Goal: Task Accomplishment & Management: Manage account settings

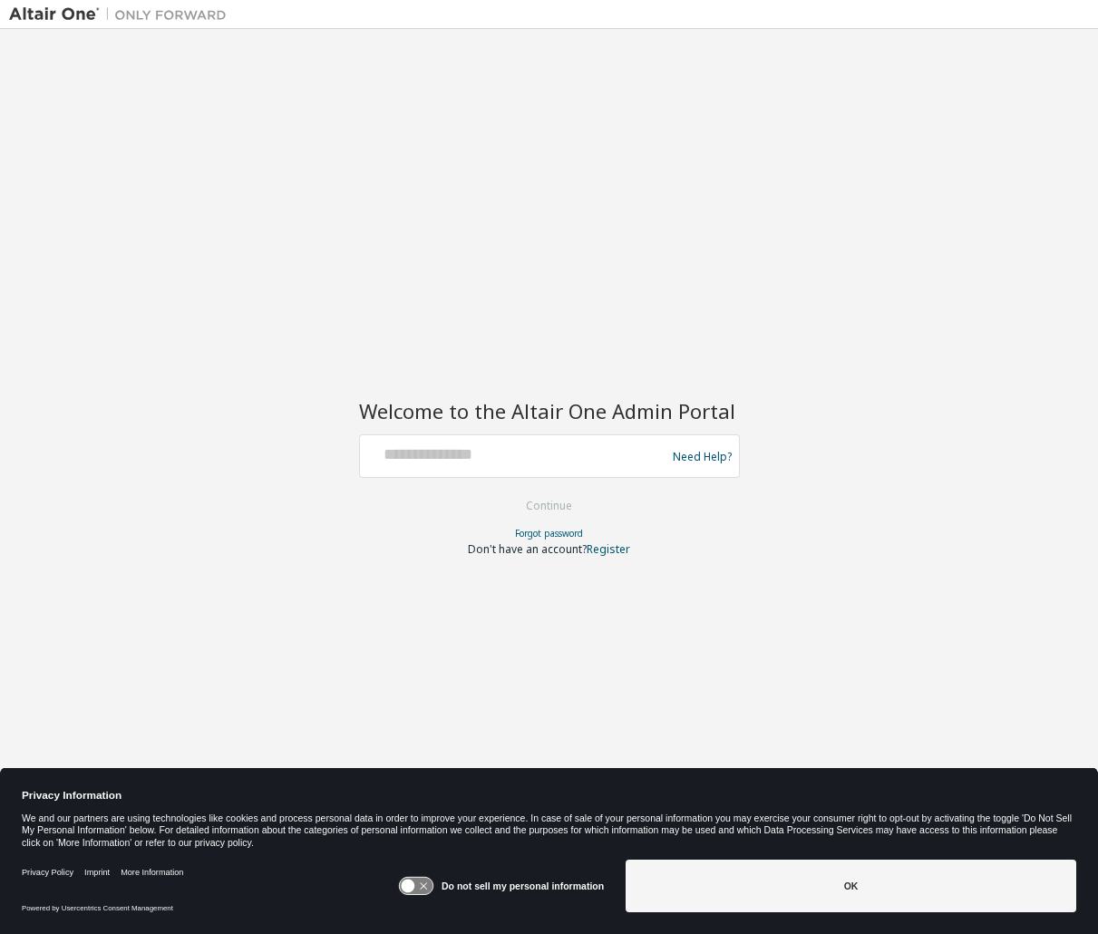
click at [431, 881] on icon at bounding box center [416, 886] width 34 height 17
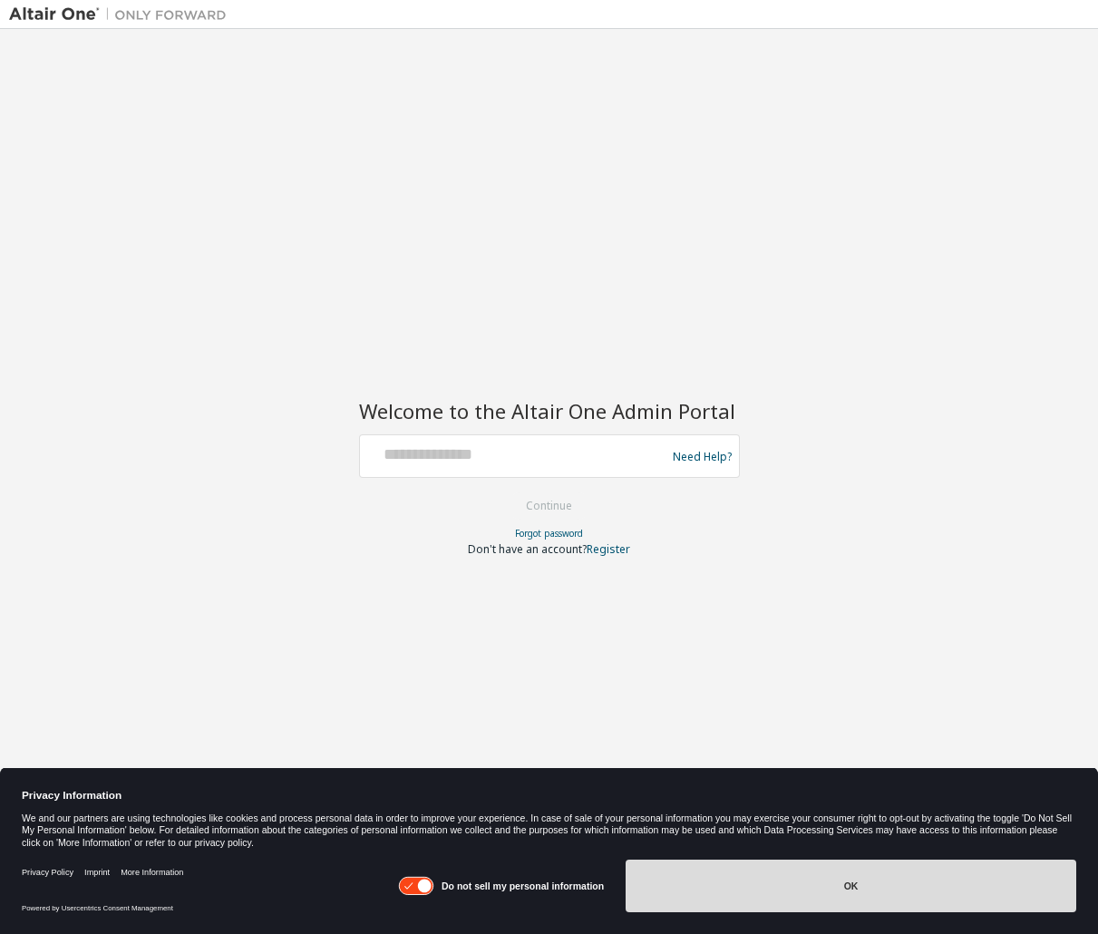
click at [768, 887] on button "OK" at bounding box center [851, 886] width 451 height 53
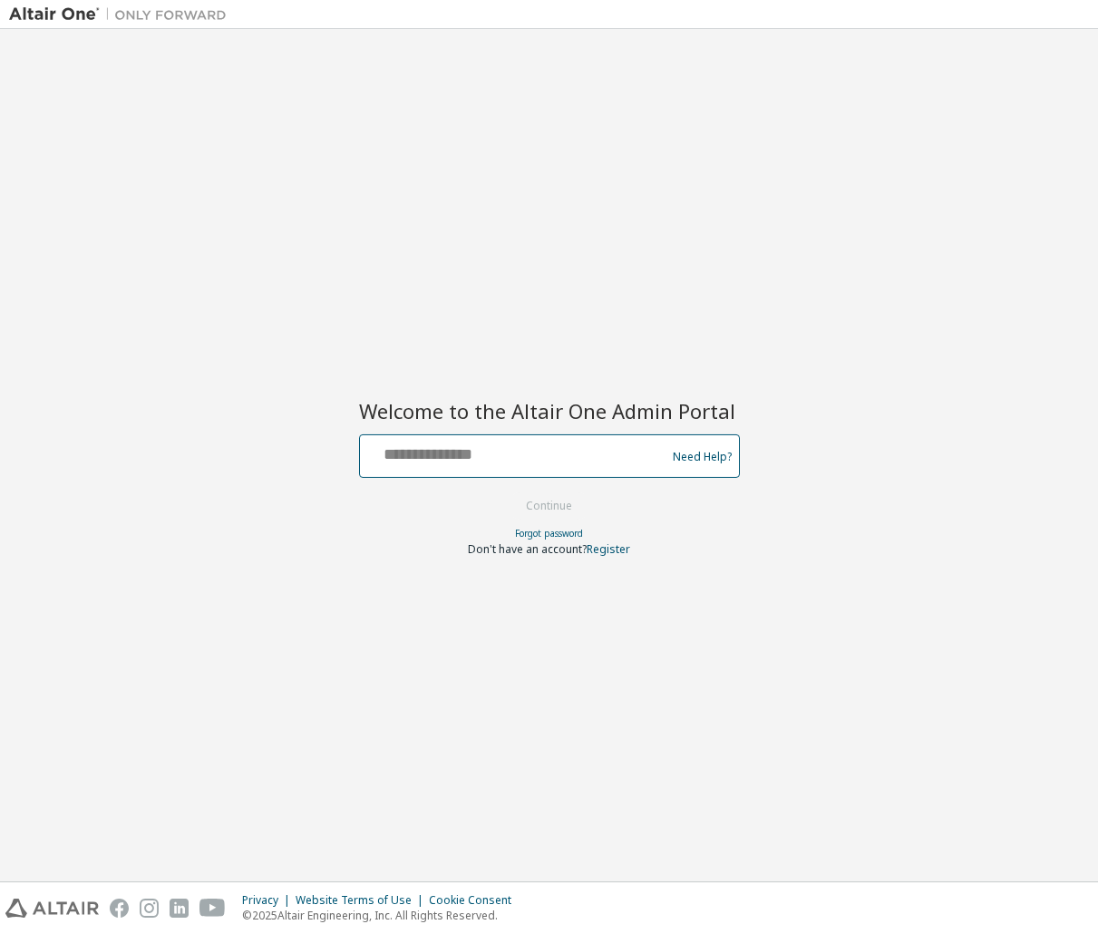
click at [522, 441] on input "text" at bounding box center [515, 452] width 297 height 26
type input "**********"
click at [507, 493] on button "Continue" at bounding box center [549, 506] width 84 height 27
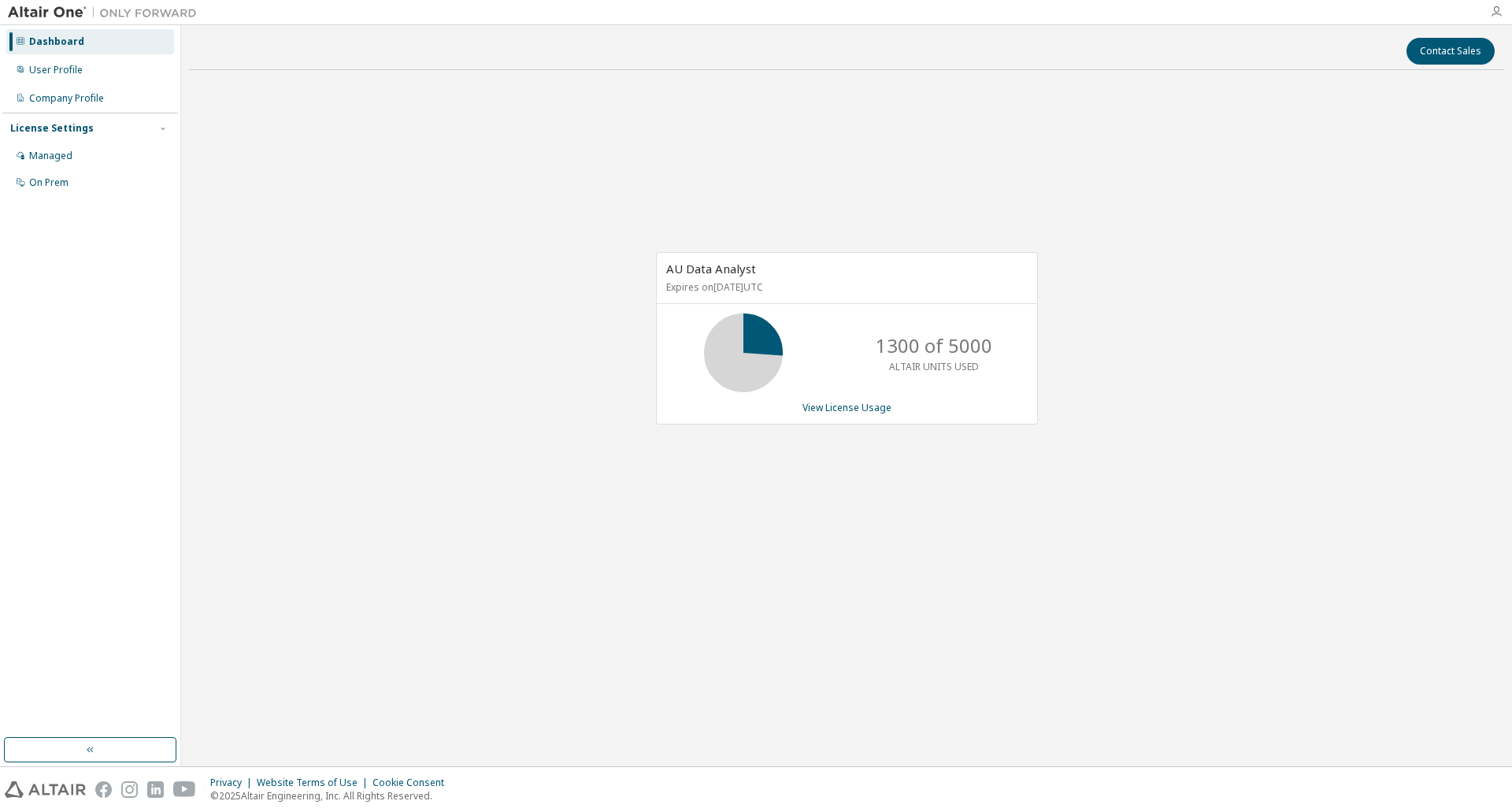
click at [953, 9] on icon "button" at bounding box center [1496, 11] width 13 height 13
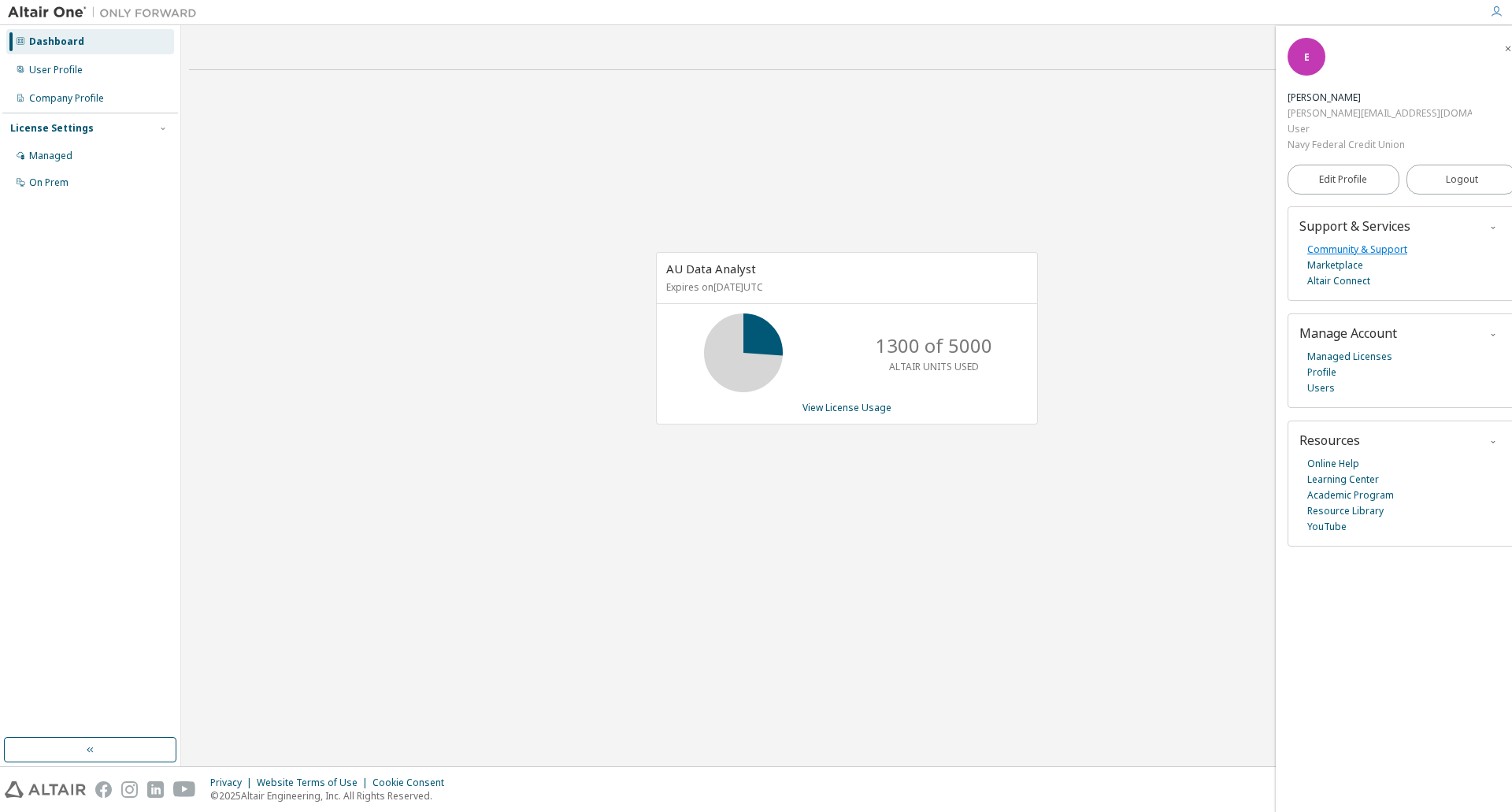
click at [953, 241] on link "Community & Support" at bounding box center [1357, 249] width 100 height 16
click at [953, 172] on span "Edit Profile" at bounding box center [1342, 180] width 48 height 16
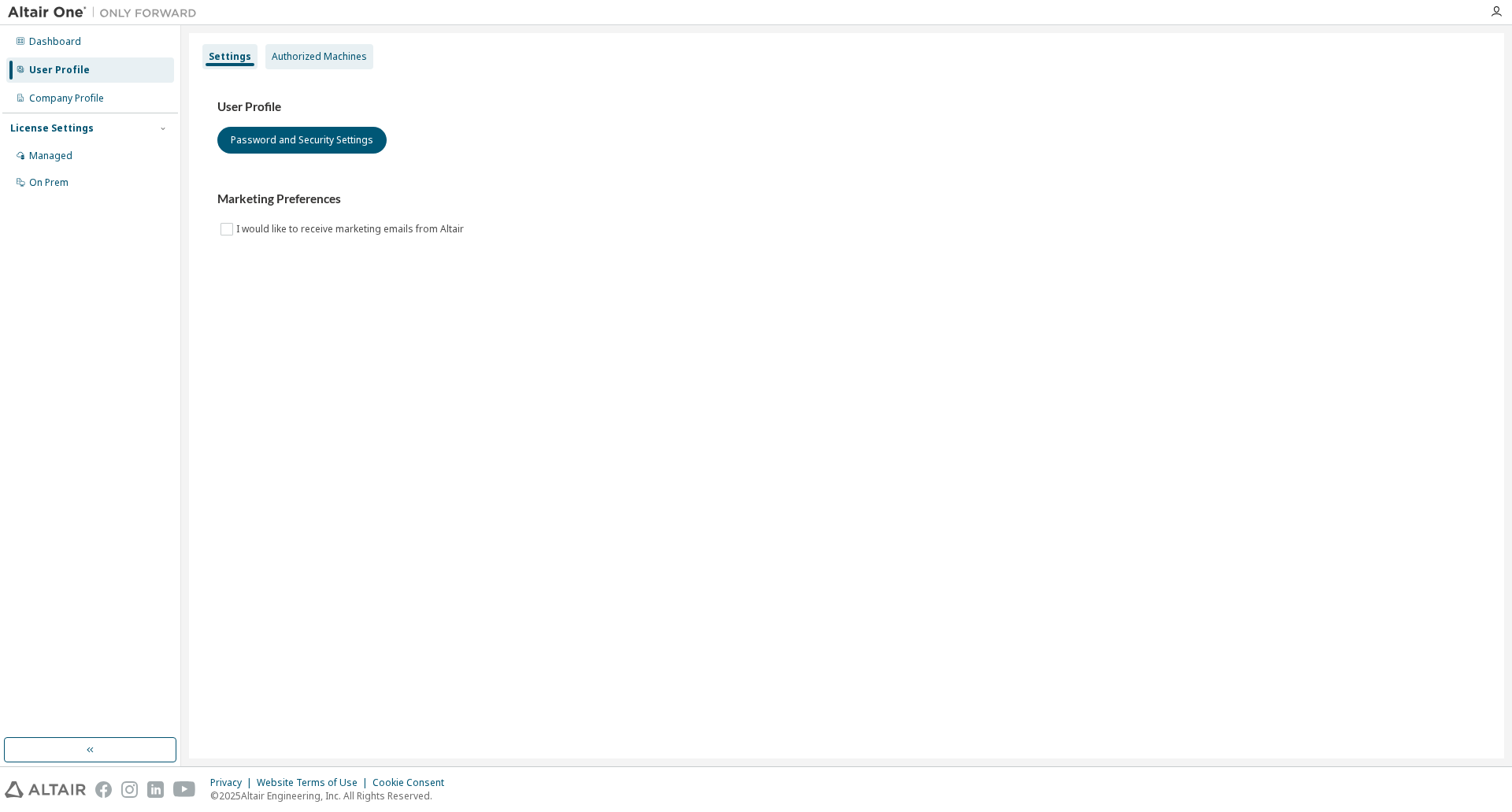
click at [336, 55] on div "Authorized Machines" at bounding box center [319, 56] width 95 height 13
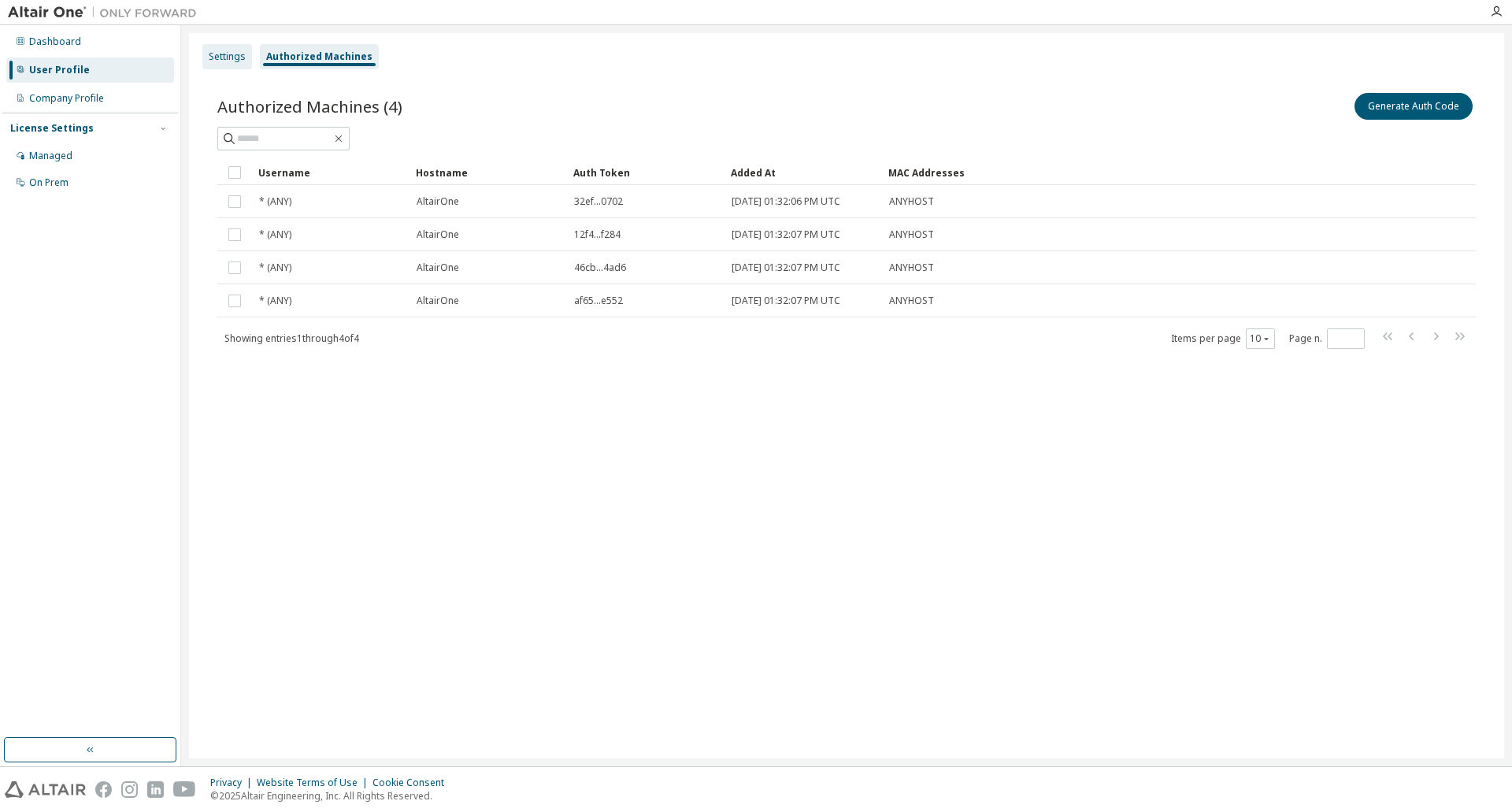
click at [246, 60] on div "Settings" at bounding box center [227, 56] width 49 height 25
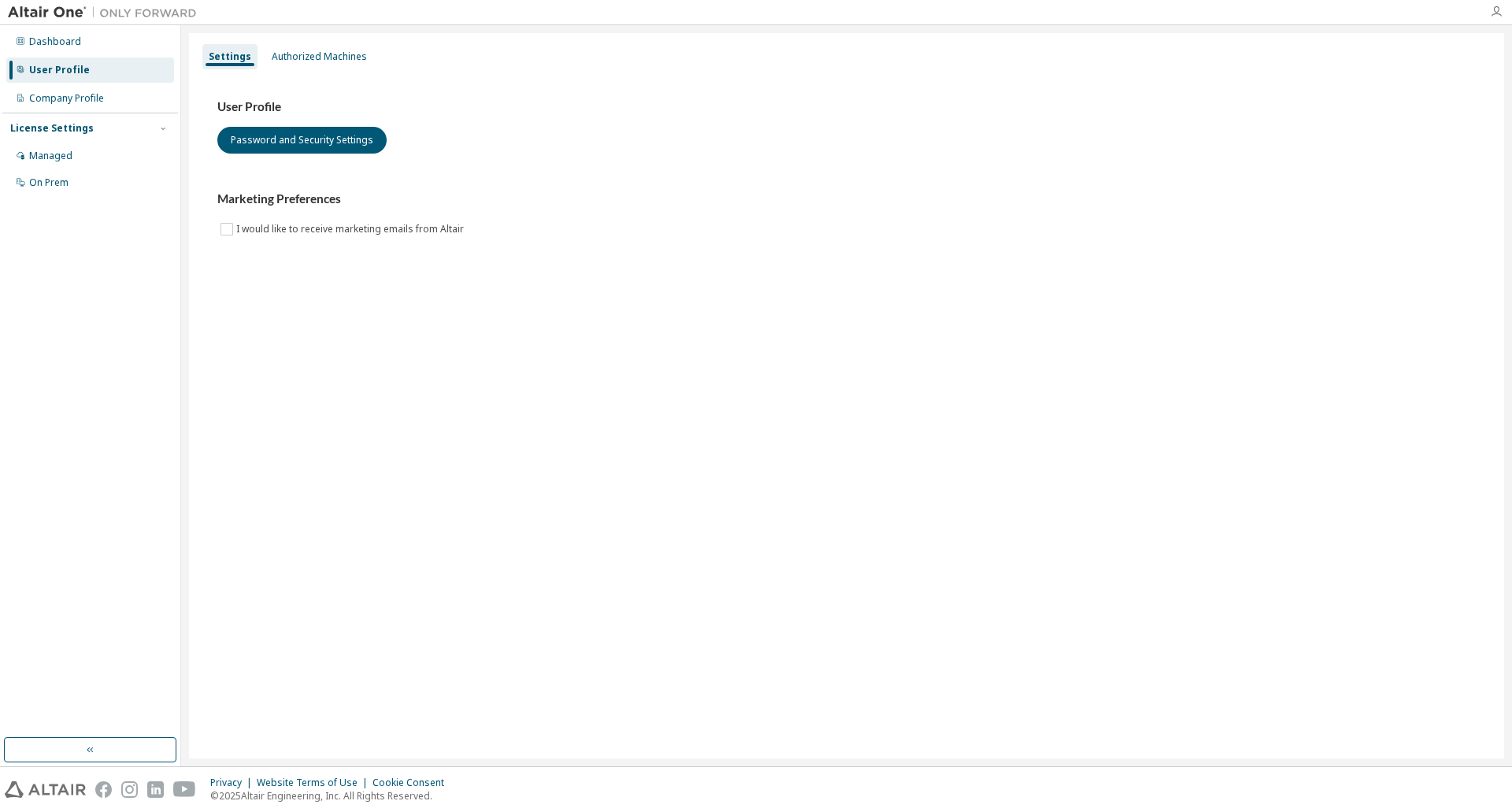
click at [1493, 12] on icon "button" at bounding box center [1496, 11] width 13 height 13
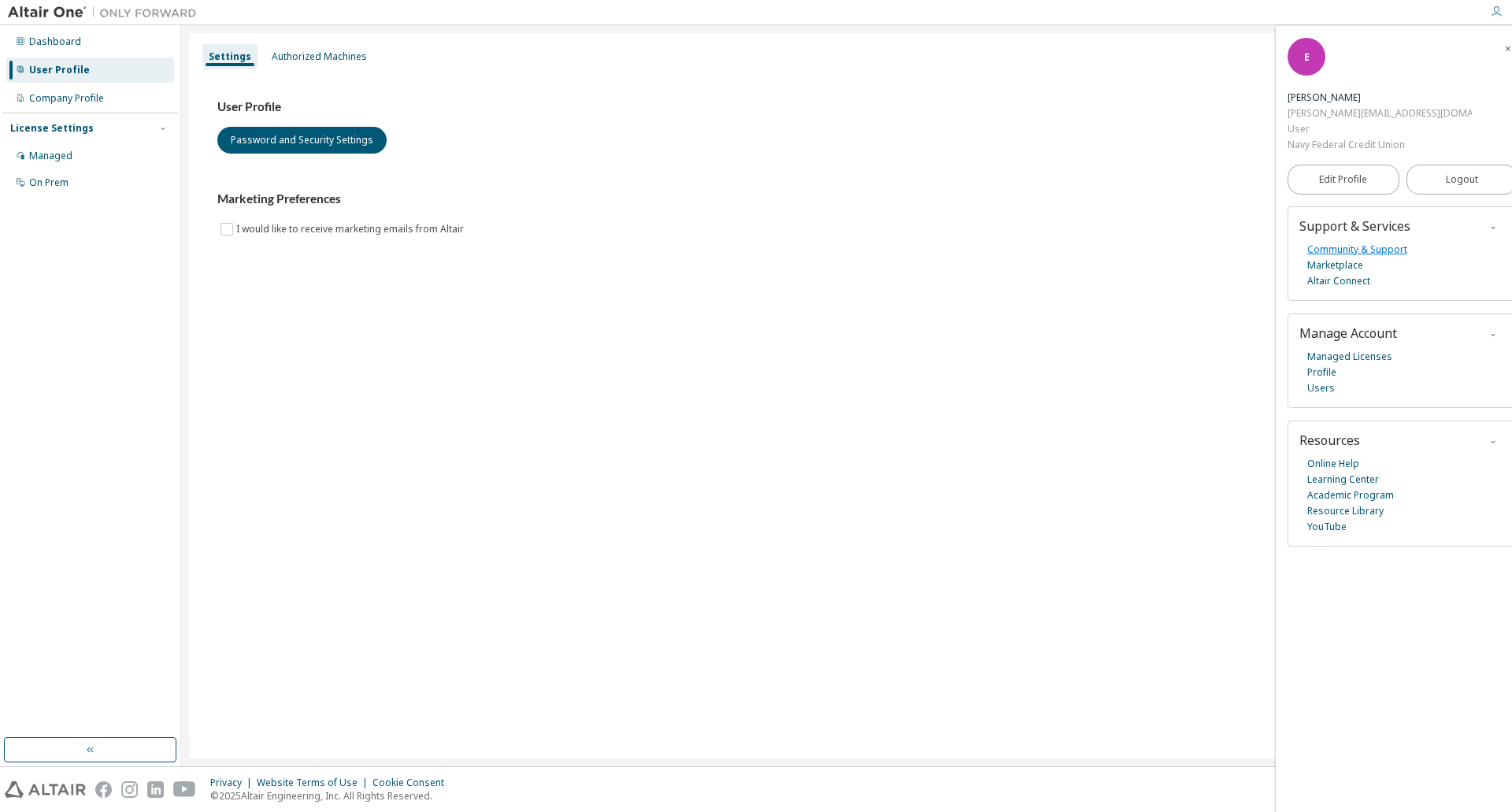
click at [1382, 241] on link "Community & Support" at bounding box center [1357, 249] width 100 height 16
